Goal: Navigation & Orientation: Find specific page/section

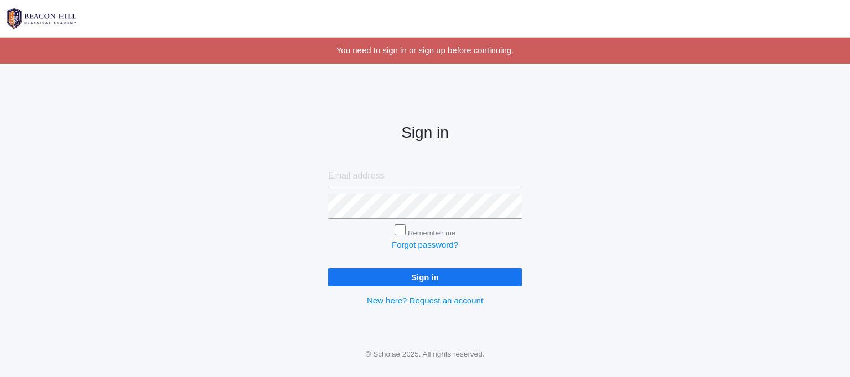
type input "[EMAIL_ADDRESS][DOMAIN_NAME]"
click at [440, 286] on input "Sign in" at bounding box center [425, 277] width 194 height 18
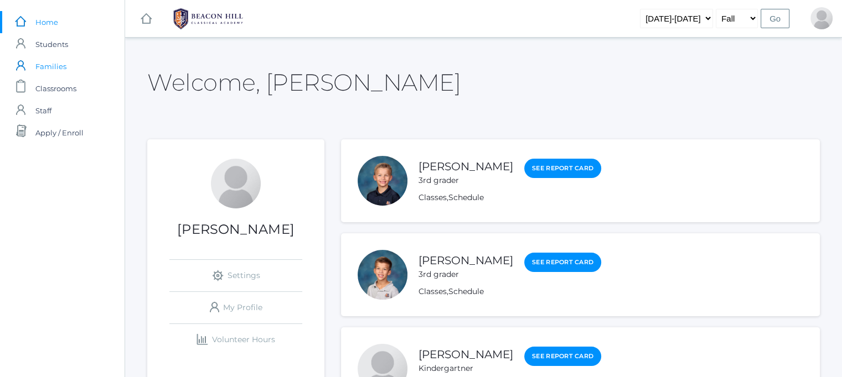
click at [58, 64] on span "Families" at bounding box center [50, 66] width 31 height 22
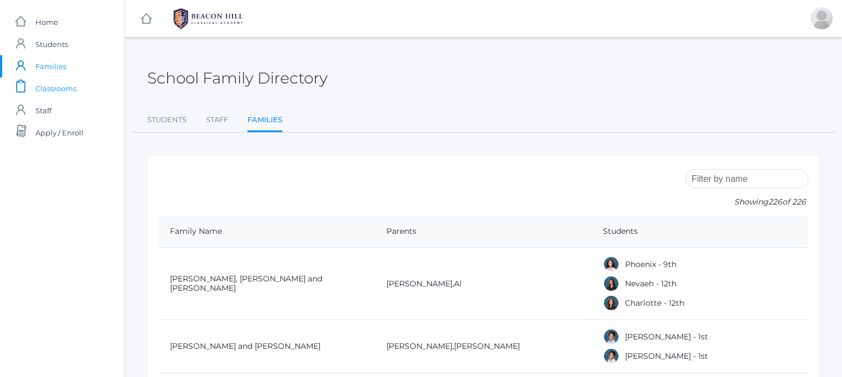
click at [52, 88] on span "Classrooms" at bounding box center [55, 88] width 41 height 22
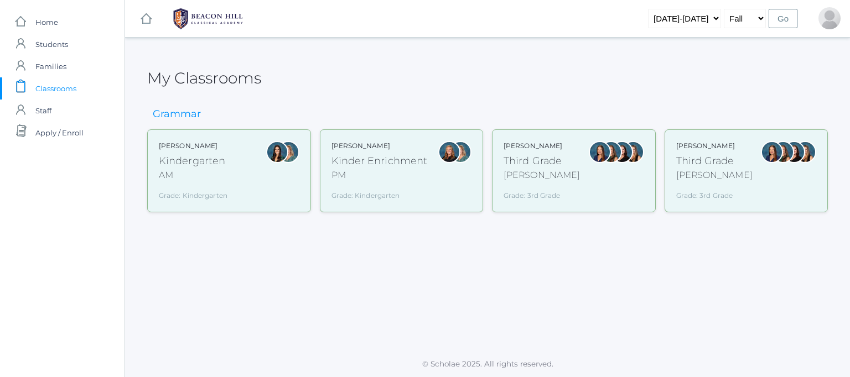
click at [398, 165] on div "Kinder Enrichment" at bounding box center [379, 161] width 96 height 15
click at [208, 195] on div "Grade: Kindergarten" at bounding box center [193, 193] width 69 height 14
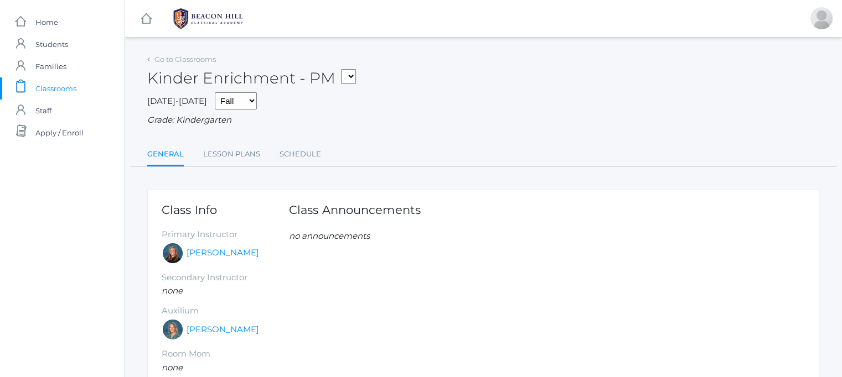
click at [151, 57] on div "Go to Classrooms" at bounding box center [181, 59] width 69 height 11
click at [146, 59] on div "Go to Classrooms Kinder Enrichment - PM Third Grade - Webster Third Grade - Web…" at bounding box center [483, 258] width 717 height 415
click at [310, 80] on select "Third Grade - [PERSON_NAME] Third Grade - [PERSON_NAME] Enrichment - PM Kinderg…" at bounding box center [302, 76] width 15 height 15
click at [512, 105] on div "[DATE]-[DATE] Fall Spring Grade: Kindergarten" at bounding box center [483, 109] width 672 height 34
click at [51, 67] on span "Families" at bounding box center [50, 66] width 31 height 22
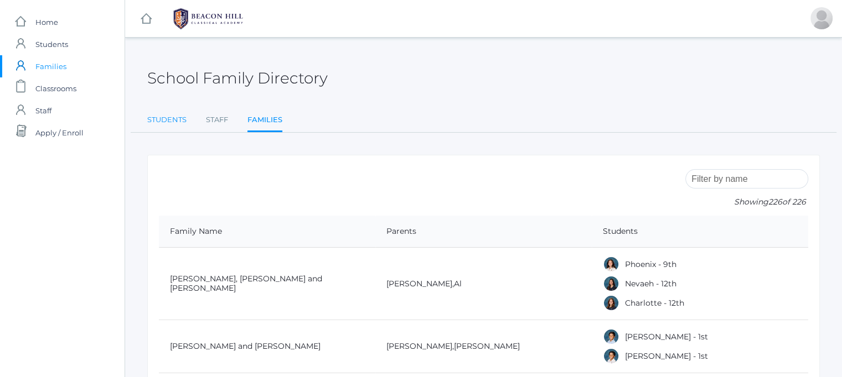
click at [157, 119] on link "Students" at bounding box center [166, 120] width 39 height 22
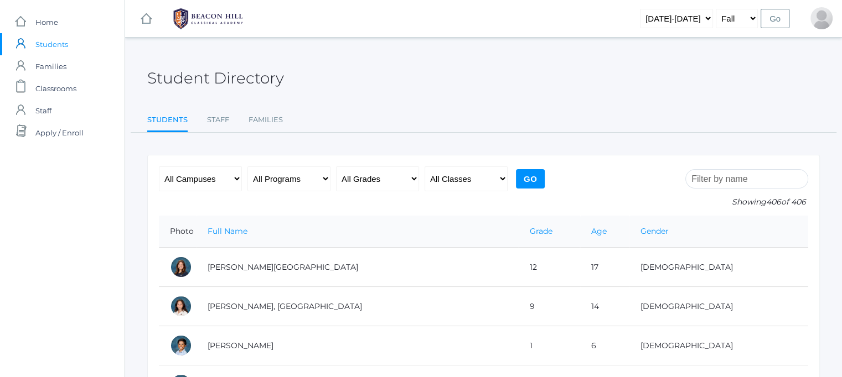
click at [741, 177] on input "search" at bounding box center [746, 178] width 123 height 19
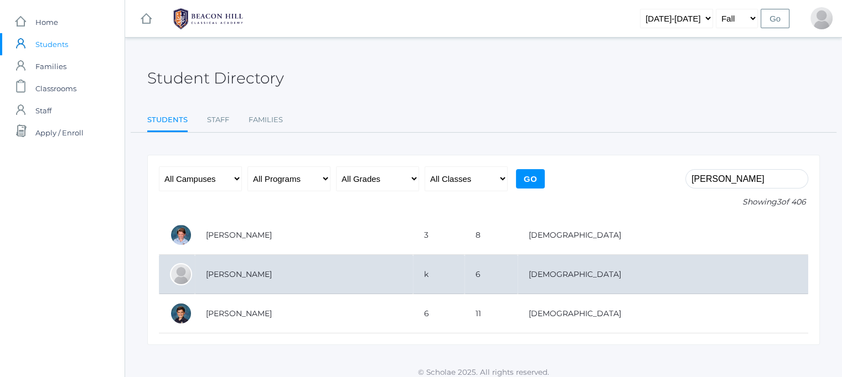
type input "isaac grego"
click at [252, 273] on td "Gregorchuk, Isaac" at bounding box center [304, 274] width 218 height 39
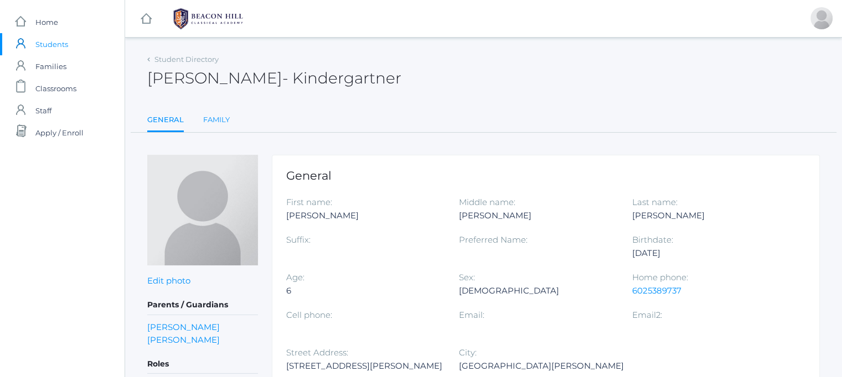
click at [209, 126] on link "Family" at bounding box center [216, 120] width 27 height 22
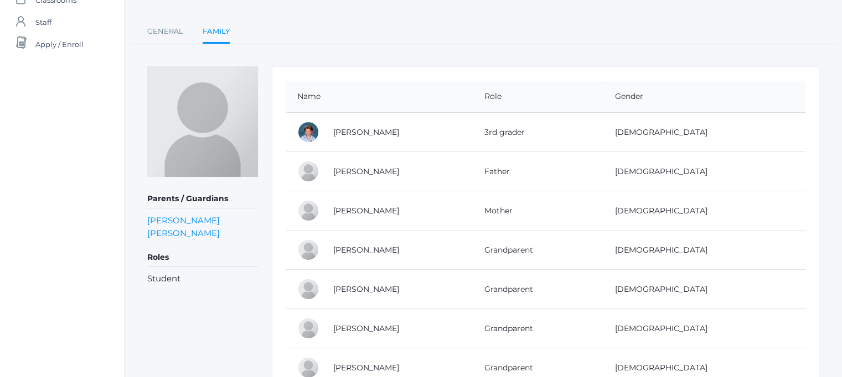
scroll to position [77, 0]
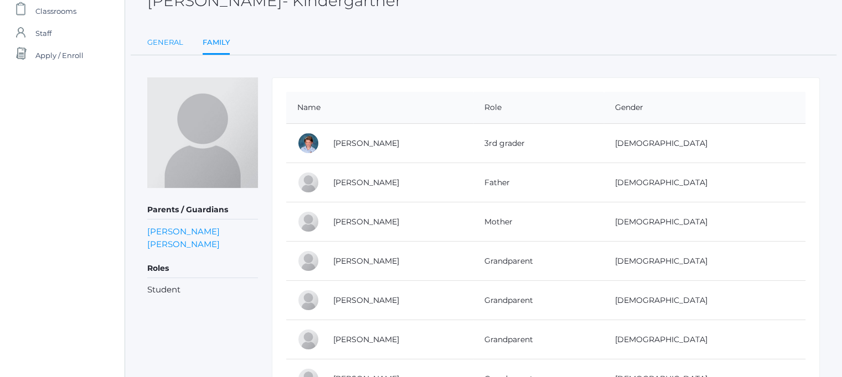
click at [174, 44] on link "General" at bounding box center [165, 43] width 36 height 22
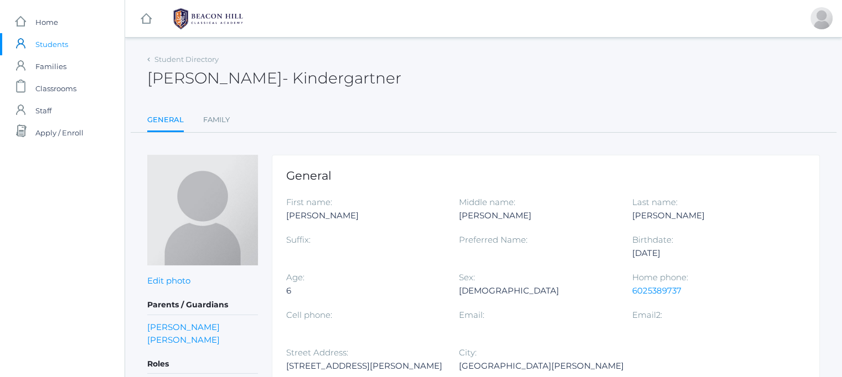
scroll to position [8, 0]
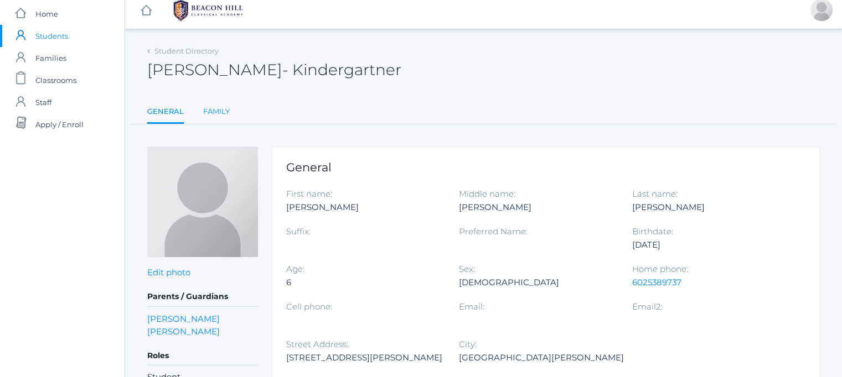
click at [217, 108] on link "Family" at bounding box center [216, 112] width 27 height 22
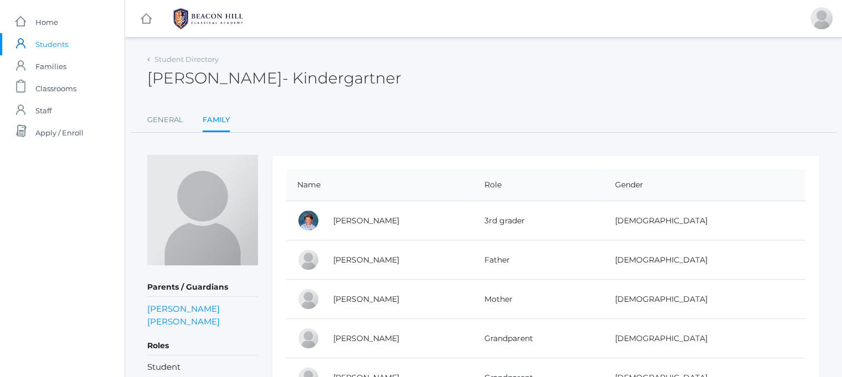
click at [150, 59] on div "Student Directory" at bounding box center [182, 59] width 71 height 11
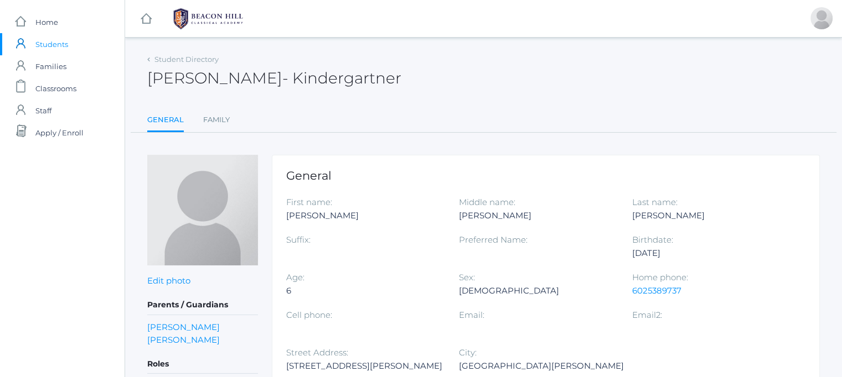
scroll to position [8, 0]
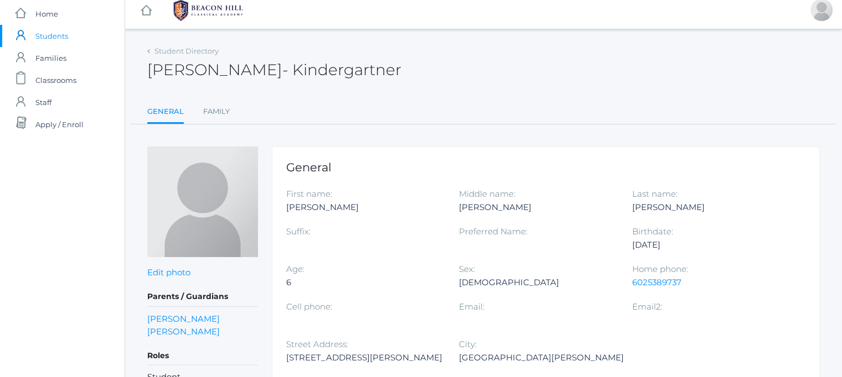
click at [51, 38] on span "Students" at bounding box center [51, 36] width 33 height 22
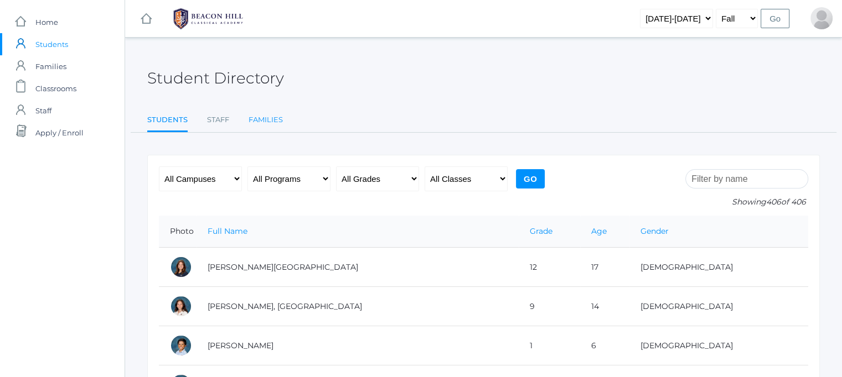
click at [266, 116] on link "Families" at bounding box center [265, 120] width 34 height 22
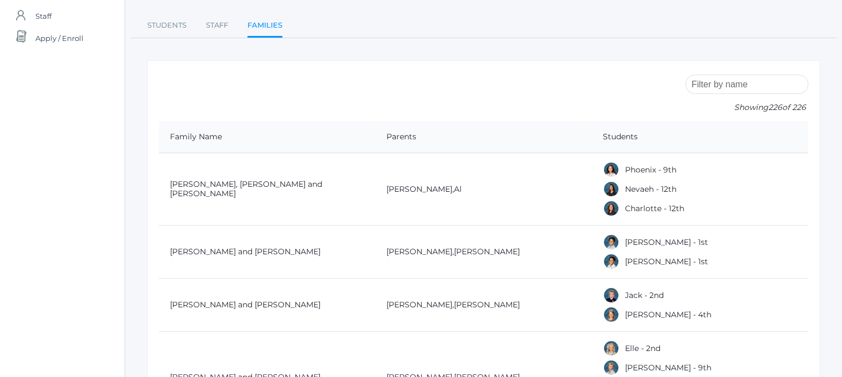
scroll to position [97, 0]
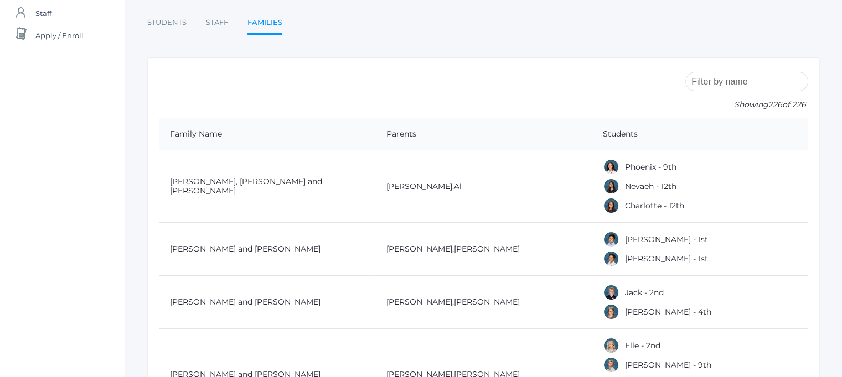
click at [734, 82] on input "search" at bounding box center [746, 81] width 123 height 19
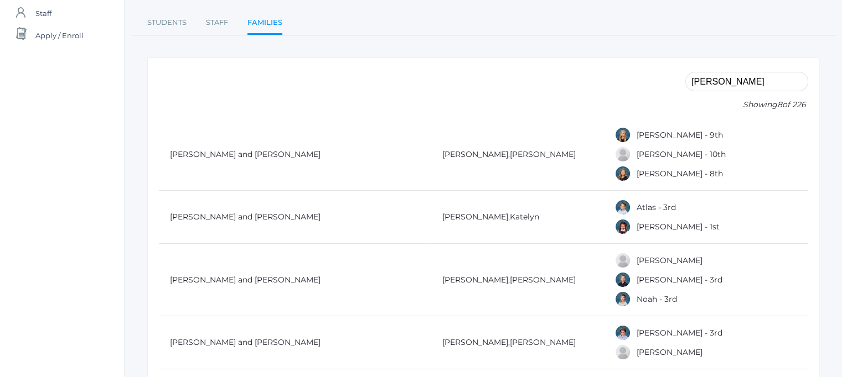
scroll to position [0, 0]
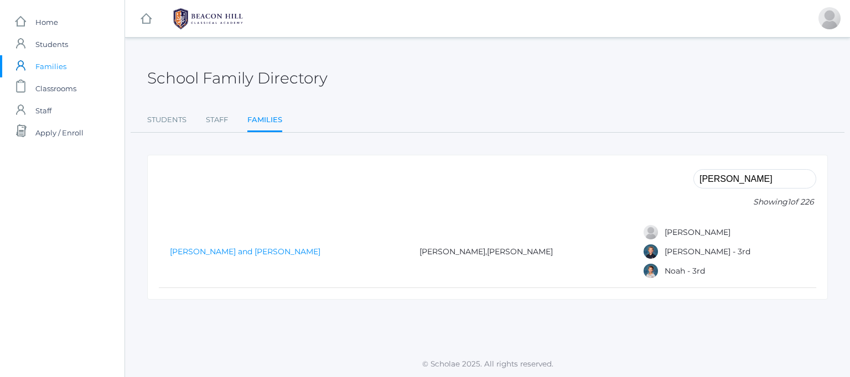
type input "gregg"
click at [217, 251] on link "Gregg, Josh and Kate" at bounding box center [245, 252] width 150 height 10
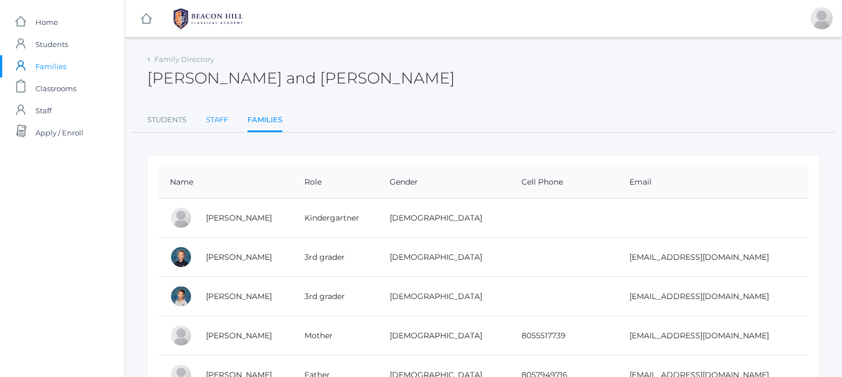
click at [217, 118] on link "Staff" at bounding box center [217, 120] width 22 height 22
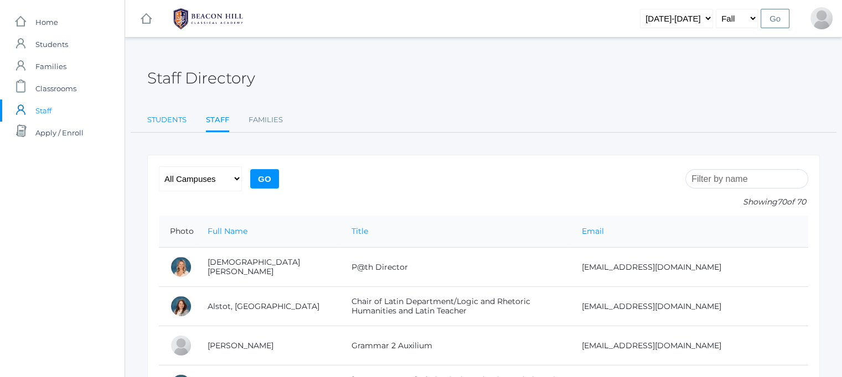
click at [170, 117] on link "Students" at bounding box center [166, 120] width 39 height 22
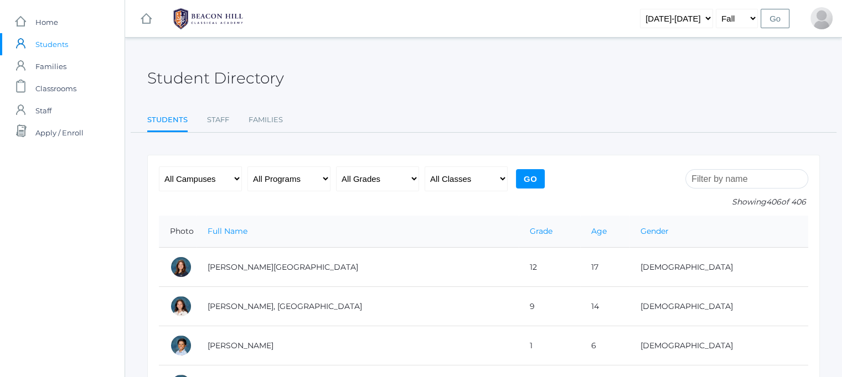
click at [729, 179] on input "search" at bounding box center [746, 178] width 123 height 19
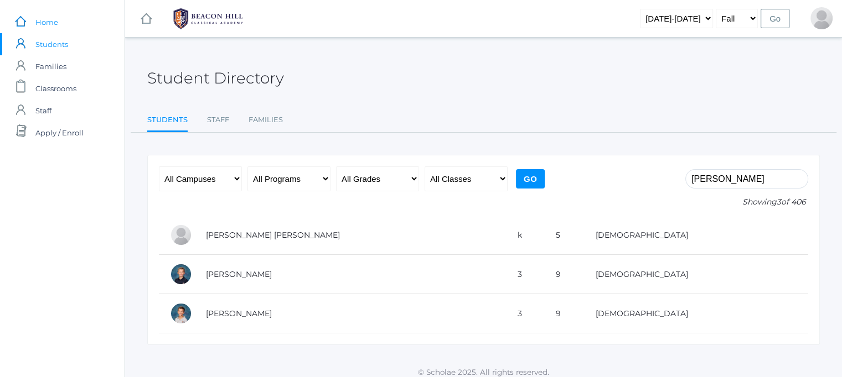
type input "kate gregg"
click at [51, 22] on span "Home" at bounding box center [46, 22] width 23 height 22
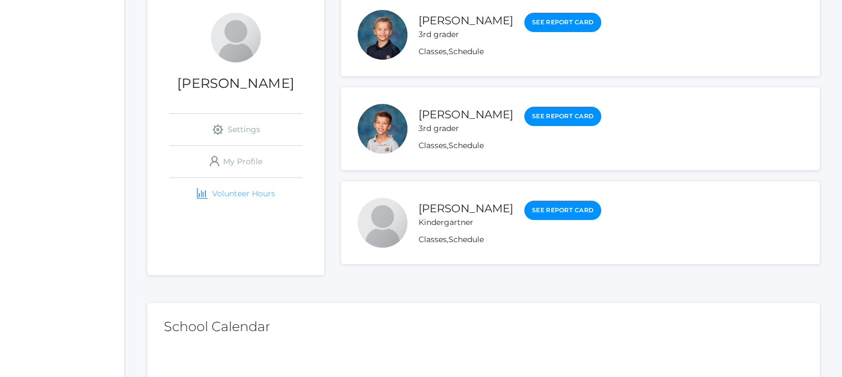
scroll to position [148, 0]
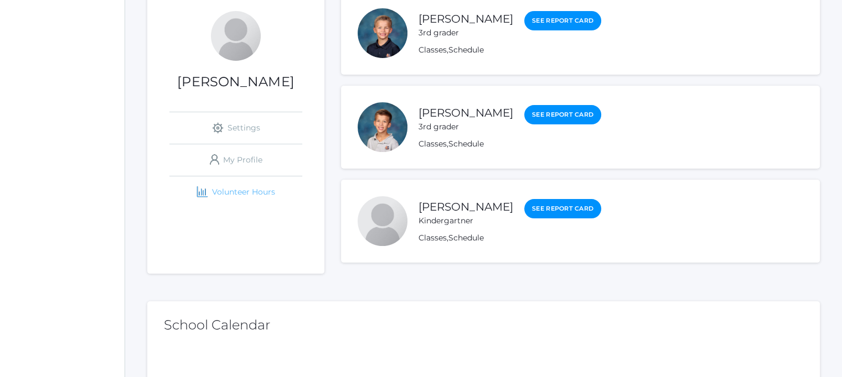
click at [250, 191] on link "icons/finance/bar-chart Created with Sketch. Volunteer Hours" at bounding box center [235, 193] width 133 height 32
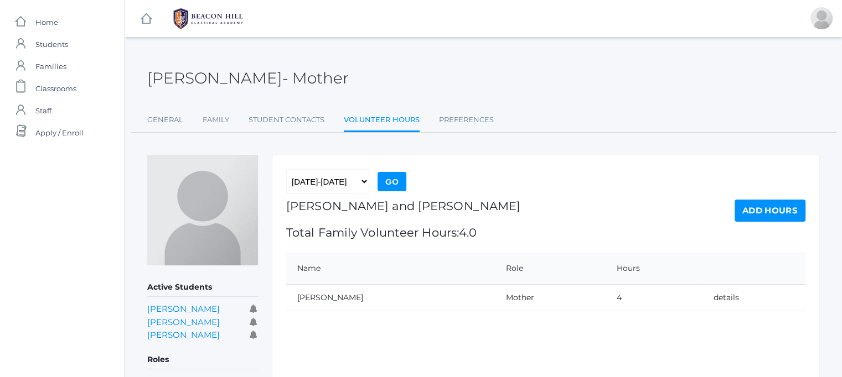
scroll to position [49, 0]
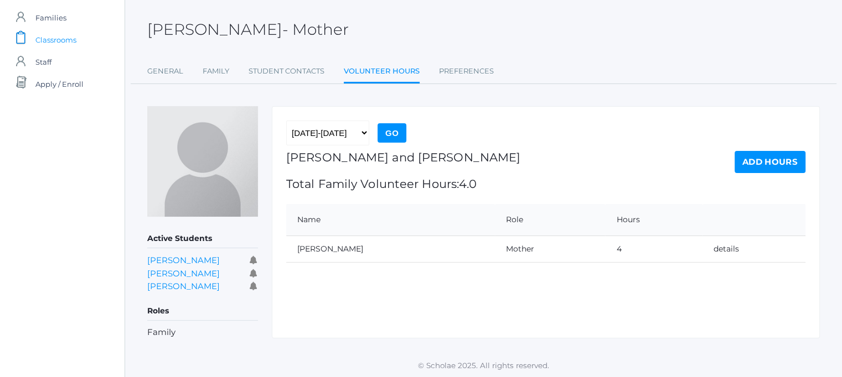
click at [48, 39] on span "Classrooms" at bounding box center [55, 40] width 41 height 22
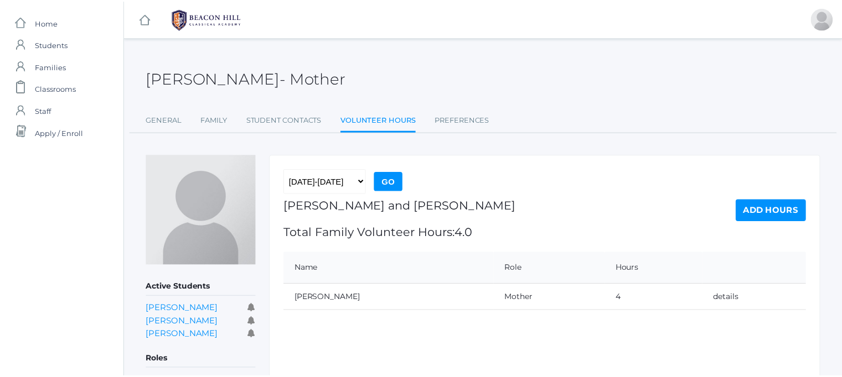
scroll to position [49, 0]
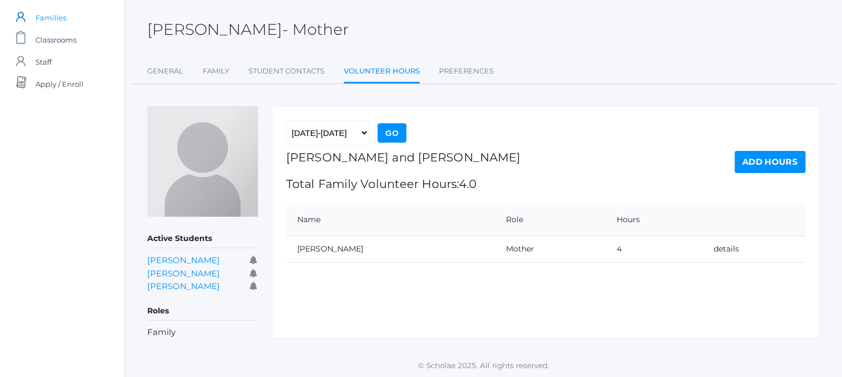
click at [51, 17] on span "Families" at bounding box center [50, 18] width 31 height 22
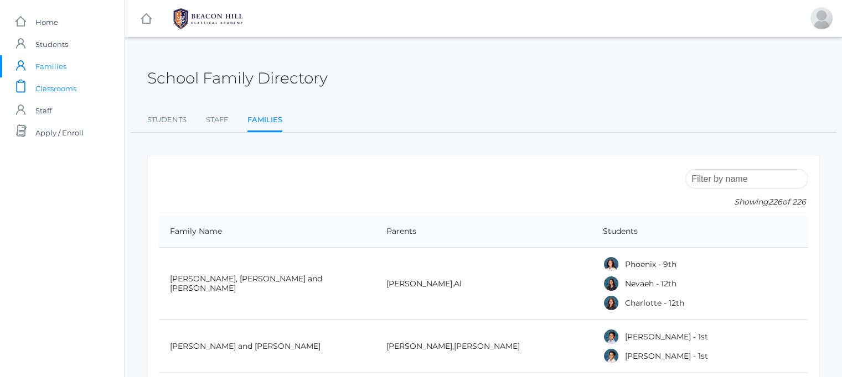
click at [66, 87] on span "Classrooms" at bounding box center [55, 88] width 41 height 22
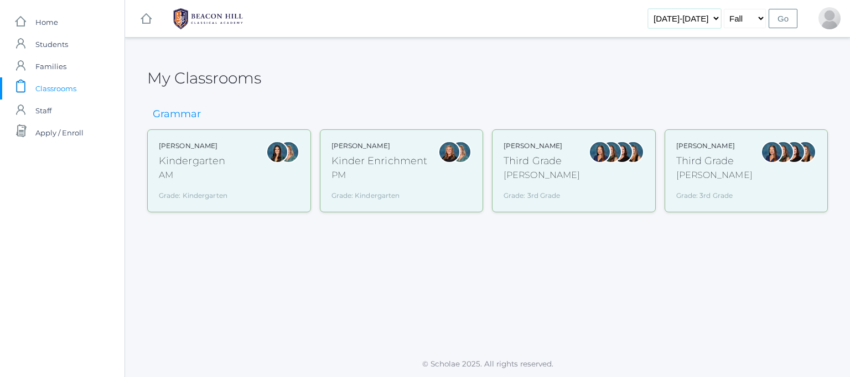
click at [705, 14] on select "2019-2020 2020-2021 2021-2022 2022-2023 2023-2024 2024-2025 2025-2026" at bounding box center [684, 18] width 73 height 19
click at [735, 22] on select "Fall Spring" at bounding box center [745, 18] width 42 height 19
click at [52, 23] on span "Home" at bounding box center [46, 22] width 23 height 22
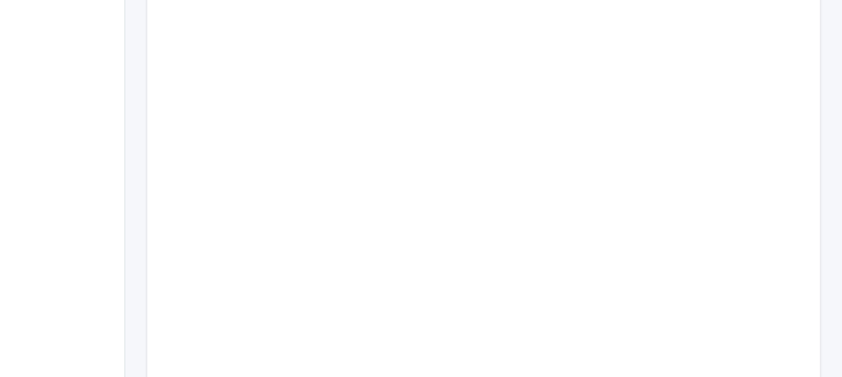
scroll to position [542, 0]
